Goal: Transaction & Acquisition: Obtain resource

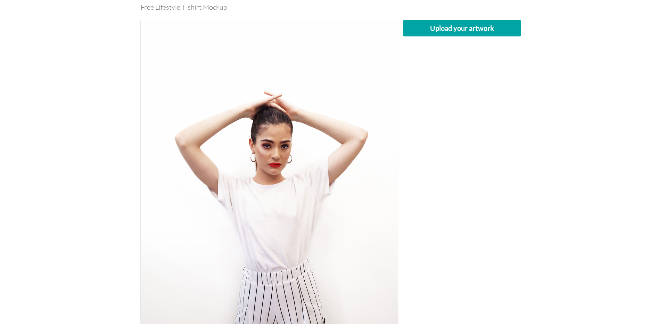
scroll to position [68, 0]
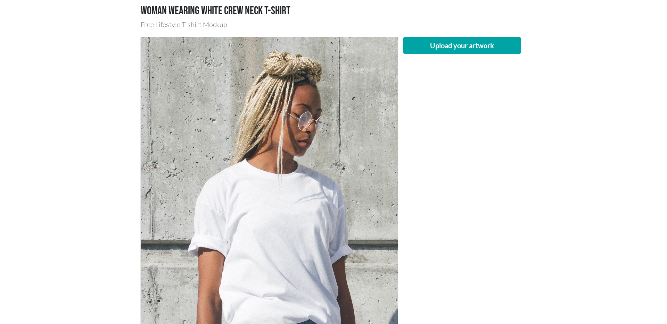
scroll to position [52, 0]
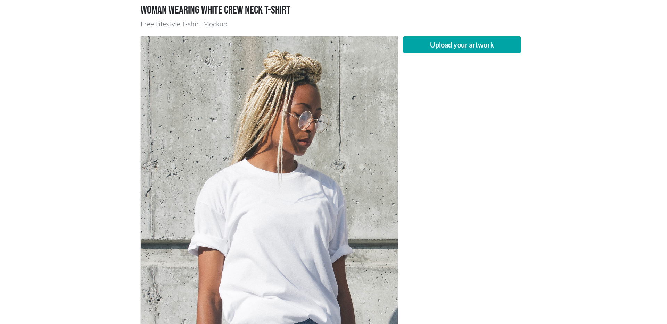
drag, startPoint x: 568, startPoint y: 40, endPoint x: 570, endPoint y: 34, distance: 6.4
click at [569, 40] on main "Woman wearing white crew neck T-shirt Free Lifestyle T-shirt Mockup Upload your…" at bounding box center [333, 326] width 667 height 679
click at [477, 45] on button "Upload your artwork" at bounding box center [462, 44] width 118 height 17
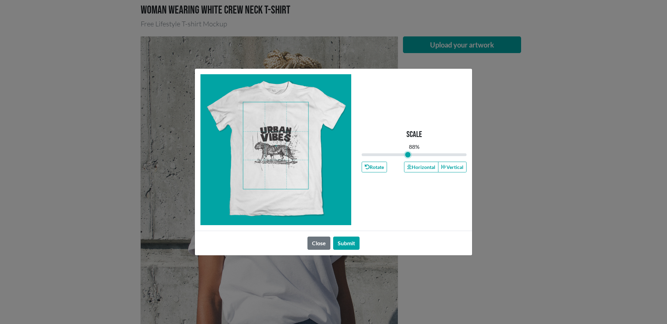
drag, startPoint x: 414, startPoint y: 154, endPoint x: 408, endPoint y: 153, distance: 5.9
type input "0.88"
click at [408, 153] on input "range" at bounding box center [414, 155] width 105 height 8
click at [275, 138] on span at bounding box center [275, 145] width 65 height 87
click at [350, 241] on button "Submit" at bounding box center [346, 243] width 26 height 13
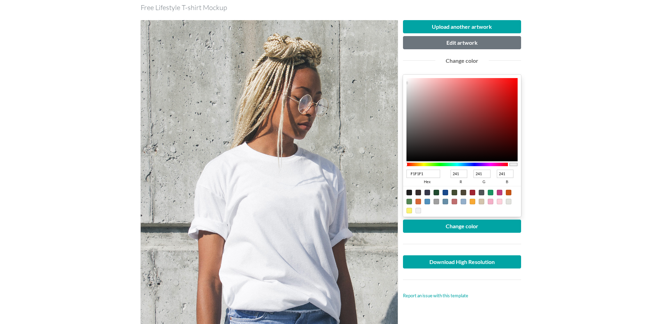
scroll to position [69, 0]
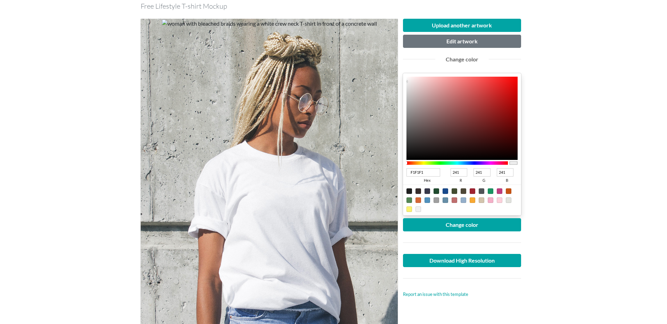
click at [417, 201] on div at bounding box center [418, 201] width 6 height 6
type input "D76735"
type input "215"
type input "103"
type input "53"
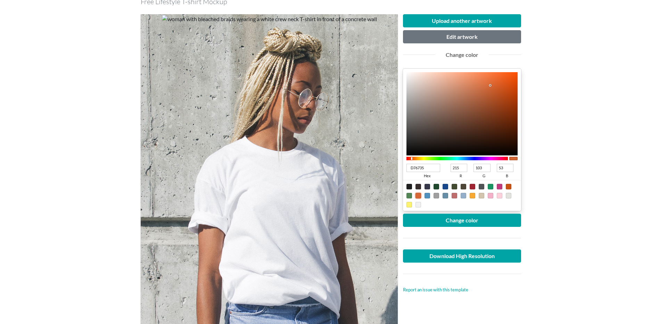
scroll to position [86, 0]
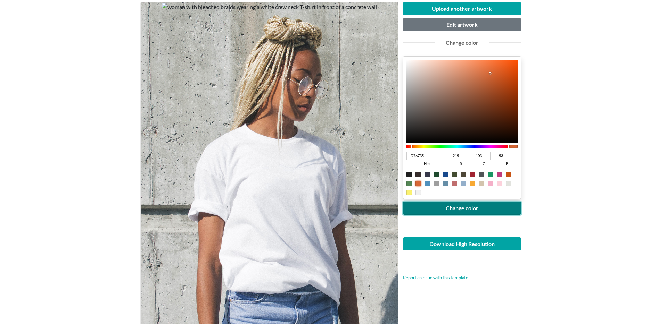
click at [481, 208] on button "Change color" at bounding box center [462, 208] width 118 height 13
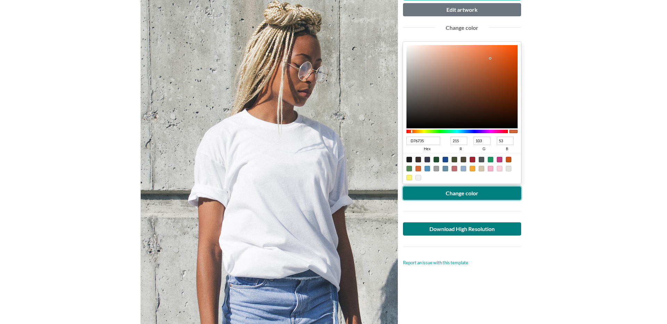
scroll to position [93, 0]
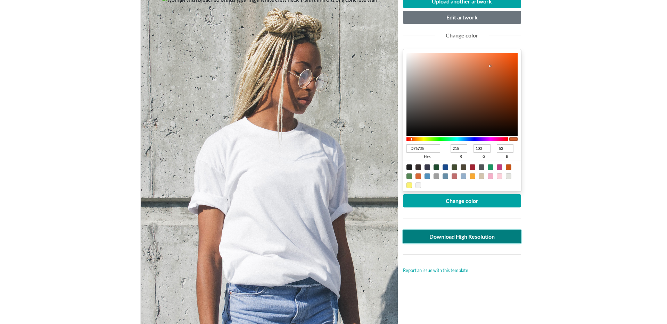
click at [469, 239] on link "Download High Resolution" at bounding box center [462, 236] width 118 height 13
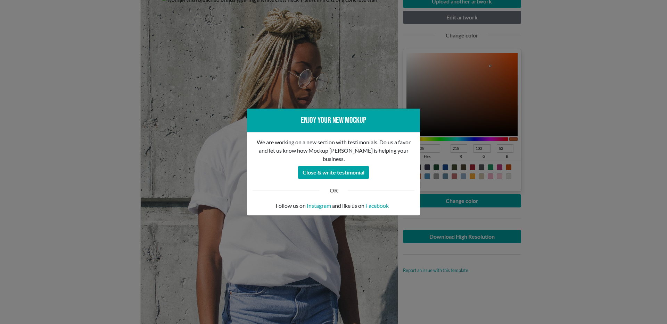
click at [432, 249] on div "Enjoy your new mockup We are working on a new section with testimonials. Do us …" at bounding box center [333, 162] width 667 height 324
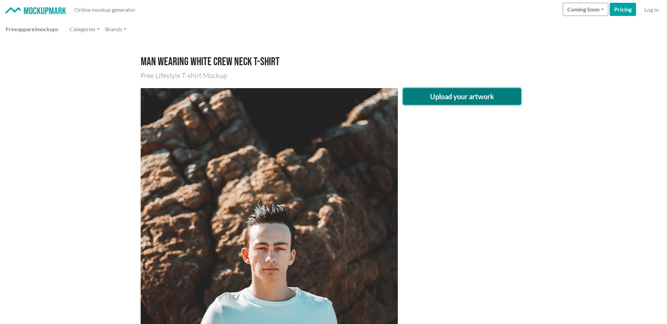
click at [467, 98] on button "Upload your artwork" at bounding box center [462, 96] width 118 height 17
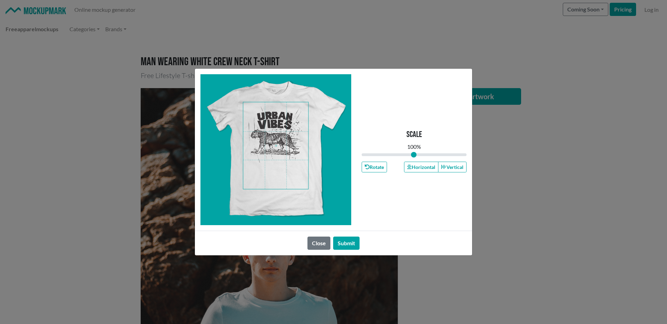
click at [286, 143] on span at bounding box center [275, 145] width 65 height 87
click at [410, 154] on input "range" at bounding box center [414, 155] width 105 height 8
type input "0.9"
click at [409, 154] on input "range" at bounding box center [414, 155] width 105 height 8
click at [275, 131] on span at bounding box center [275, 145] width 65 height 87
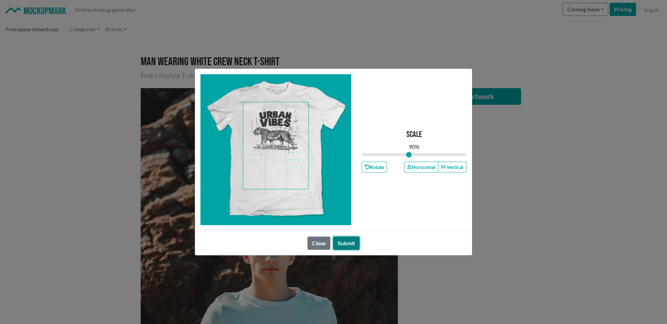
click at [353, 247] on button "Submit" at bounding box center [346, 243] width 26 height 13
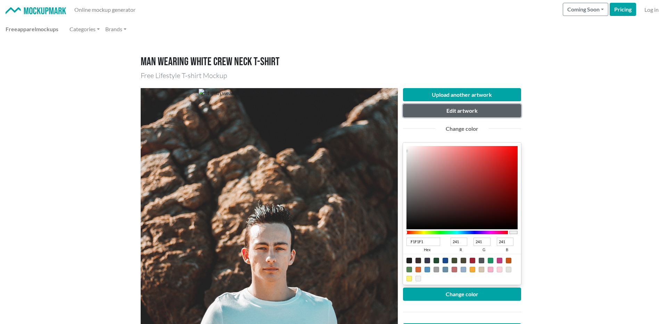
click at [449, 109] on button "Edit artwork" at bounding box center [462, 110] width 118 height 13
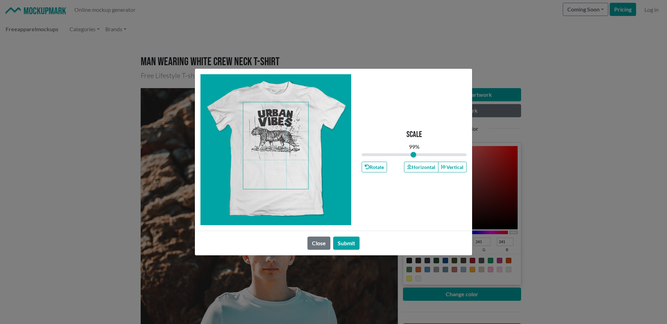
drag, startPoint x: 408, startPoint y: 153, endPoint x: 413, endPoint y: 152, distance: 4.6
click at [413, 152] on input "range" at bounding box center [414, 155] width 105 height 8
type input "1"
click at [414, 154] on input "range" at bounding box center [414, 155] width 105 height 8
click at [352, 241] on button "Submit" at bounding box center [346, 243] width 26 height 13
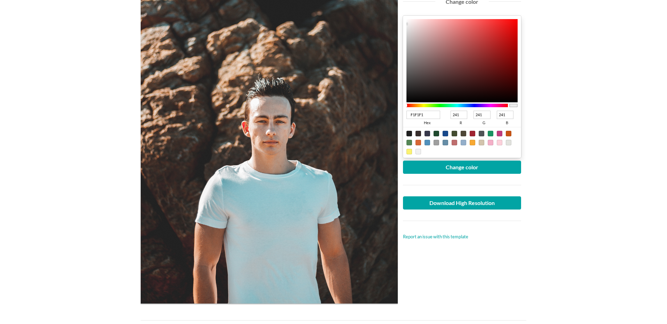
scroll to position [129, 0]
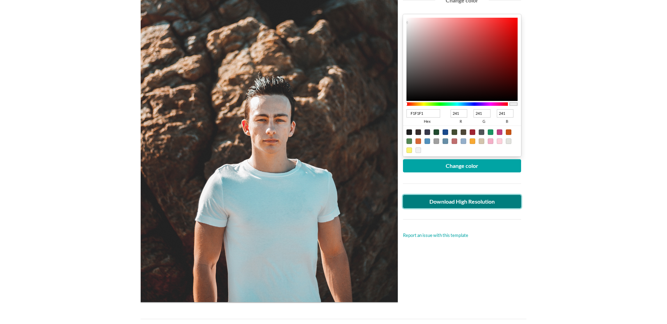
click at [471, 202] on link "Download High Resolution" at bounding box center [462, 201] width 118 height 13
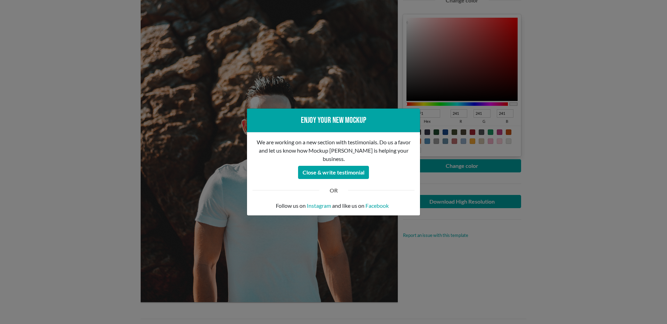
click at [478, 215] on div "Enjoy your new mockup We are working on a new section with testimonials. Do us …" at bounding box center [333, 162] width 667 height 324
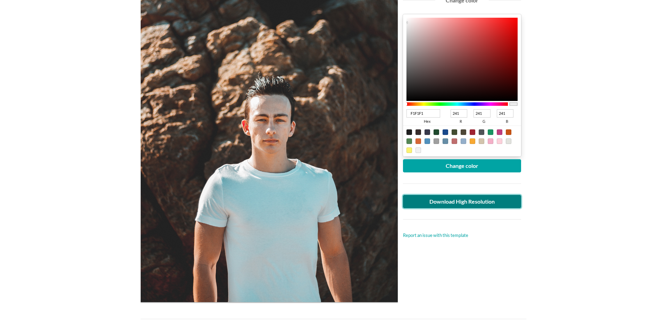
scroll to position [0, 0]
